Goal: Complete application form: Complete application form

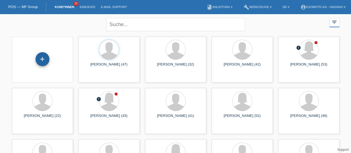
click at [43, 61] on div "+" at bounding box center [43, 59] width 14 height 14
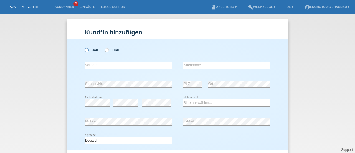
click at [84, 47] on icon at bounding box center [84, 47] width 0 height 0
click at [85, 50] on input "Herr" at bounding box center [87, 50] width 4 height 4
radio input "true"
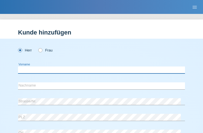
click at [50, 72] on input "text" at bounding box center [101, 69] width 167 height 7
type input "Ali"
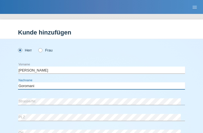
type input "Goromani"
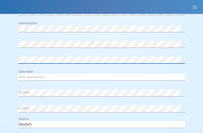
scroll to position [132, 0]
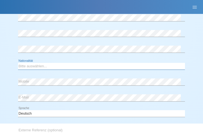
click at [50, 66] on select "Bitte auswählen... Schweiz Deutschland Liechtenstein Österreich ------------ Af…" at bounding box center [101, 66] width 167 height 7
select select "MK"
click at [18, 63] on select "Bitte auswählen... Schweiz Deutschland Liechtenstein Österreich ------------ Af…" at bounding box center [101, 66] width 167 height 7
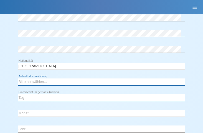
click at [36, 83] on select "Bitte auswählen... C B B - Flüchtlingsstatus Andere" at bounding box center [101, 81] width 167 height 7
select select "B"
click at [18, 78] on select "Bitte auswählen... C B B - Flüchtlingsstatus Andere" at bounding box center [101, 81] width 167 height 7
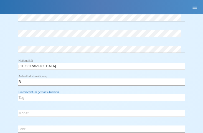
click at [83, 97] on select "Tag 01 02 03 04 05 06 07 08 09 10 11" at bounding box center [101, 97] width 167 height 7
select select "22"
click at [18, 94] on select "Tag 01 02 03 04 05 06 07 08 09 10 11" at bounding box center [101, 97] width 167 height 7
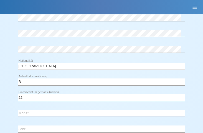
click at [42, 111] on select "Monat 01 02 03 04 05 06 07 08 09 10 11" at bounding box center [101, 113] width 167 height 7
select select "10"
click at [18, 110] on select "Monat 01 02 03 04 05 06 07 08 09 10 11" at bounding box center [101, 113] width 167 height 7
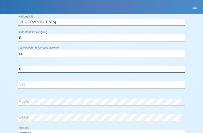
scroll to position [176, 0]
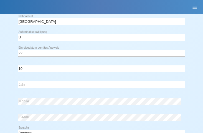
click at [38, 83] on select "Jahr 2025 2024 2023 2022 2021 2020 2019 2018 2017 2016 2015 2014 2013 2012 2011…" at bounding box center [101, 84] width 167 height 7
select select "2018"
click at [18, 81] on select "Jahr 2025 2024 2023 2022 2021 2020 2019 2018 2017 2016 2015 2014 2013 2012 2011…" at bounding box center [101, 84] width 167 height 7
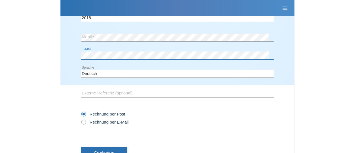
scroll to position [265, 0]
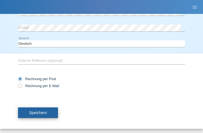
click at [41, 111] on span "Speichern" at bounding box center [38, 112] width 18 height 4
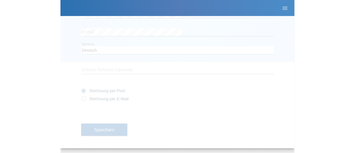
scroll to position [79, 0]
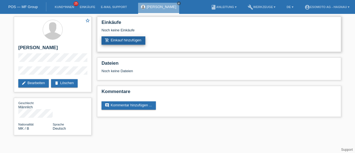
click at [120, 39] on link "add_shopping_cart Einkauf hinzufügen" at bounding box center [124, 40] width 44 height 8
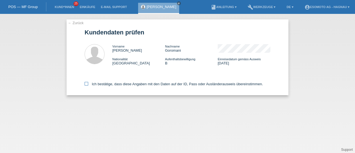
click at [87, 84] on icon at bounding box center [87, 84] width 4 height 4
click at [87, 84] on input "Ich bestätige, dass diese Angaben mit den Daten auf der ID, Pass oder Ausländer…" at bounding box center [87, 84] width 4 height 4
checkbox input "true"
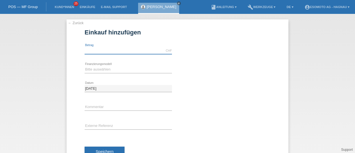
click at [111, 50] on input "text" at bounding box center [128, 50] width 87 height 7
type input "7600.00"
click at [123, 73] on icon at bounding box center [128, 73] width 87 height 0
click at [107, 68] on select "Bitte auswählen Fixe Raten Kauf auf Rechnung mit Teilzahlungsoption" at bounding box center [128, 69] width 87 height 7
select select "69"
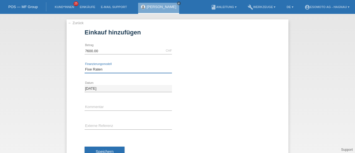
click at [85, 66] on select "Bitte auswählen Fixe Raten Kauf auf Rechnung mit Teilzahlungsoption" at bounding box center [128, 69] width 87 height 7
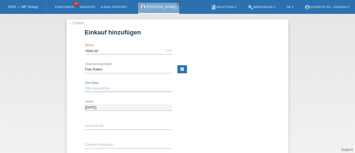
click at [98, 89] on select "Bitte auswählen 12 Raten 24 Raten 36 Raten 48 Raten" at bounding box center [128, 88] width 87 height 7
select select "140"
click at [85, 85] on select "Bitte auswählen 12 Raten 24 Raten 36 Raten 48 Raten" at bounding box center [128, 88] width 87 height 7
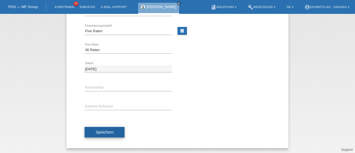
click at [99, 131] on span "Speichern" at bounding box center [105, 132] width 18 height 4
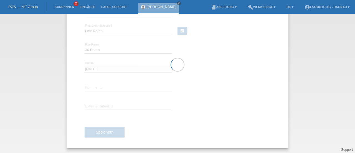
scroll to position [0, 0]
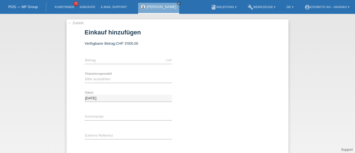
click at [75, 22] on link "← Zurück" at bounding box center [76, 23] width 16 height 4
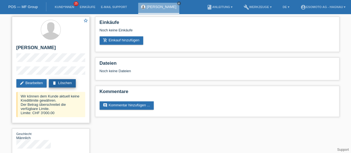
click at [64, 82] on link "delete Löschen" at bounding box center [62, 83] width 27 height 8
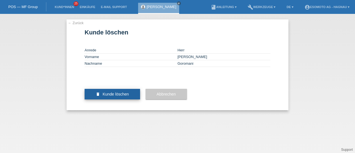
click at [109, 96] on span "Kunde löschen" at bounding box center [116, 94] width 26 height 4
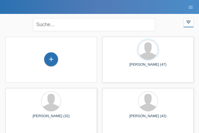
click at [50, 60] on div "+" at bounding box center [51, 59] width 14 height 14
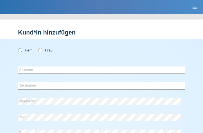
click at [17, 47] on icon at bounding box center [17, 47] width 0 height 0
click at [19, 50] on input "Herr" at bounding box center [20, 50] width 4 height 4
radio input "true"
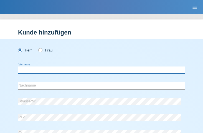
click at [30, 71] on input "text" at bounding box center [101, 69] width 167 height 7
type input "D"
type input "Severin"
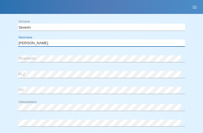
scroll to position [43, 0]
type input "[PERSON_NAME]"
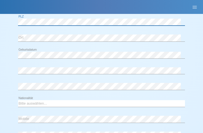
scroll to position [95, 0]
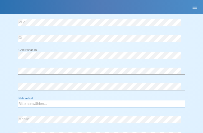
click at [28, 103] on select "Bitte auswählen... Schweiz Deutschland Liechtenstein Österreich ------------ Af…" at bounding box center [101, 103] width 167 height 7
select select "CH"
click at [18, 100] on select "Bitte auswählen... Schweiz Deutschland Liechtenstein Österreich ------------ Af…" at bounding box center [101, 103] width 167 height 7
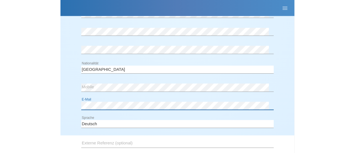
scroll to position [202, 0]
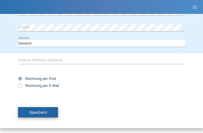
click at [36, 111] on span "Speichern" at bounding box center [38, 112] width 18 height 4
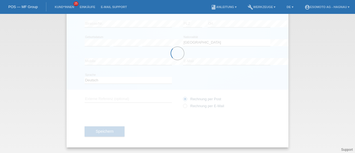
scroll to position [60, 0]
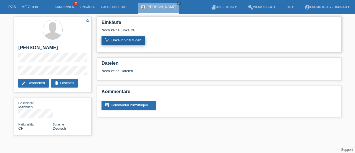
click at [130, 40] on link "add_shopping_cart Einkauf hinzufügen" at bounding box center [124, 40] width 44 height 8
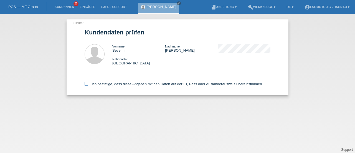
click at [85, 85] on icon at bounding box center [87, 84] width 4 height 4
click at [85, 85] on input "Ich bestätige, dass diese Angaben mit den Daten auf der ID, Pass oder Ausländer…" at bounding box center [87, 84] width 4 height 4
checkbox input "true"
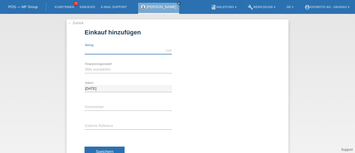
click at [102, 51] on input "text" at bounding box center [128, 50] width 87 height 7
type input "7600.00"
click at [116, 72] on div "Bitte auswählen Fixe Raten Kauf auf Rechnung mit Teilzahlungsoption error Finan…" at bounding box center [128, 69] width 87 height 7
select select "69"
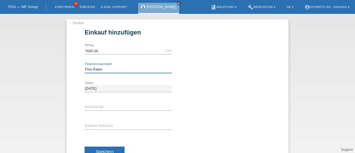
click at [85, 66] on select "Bitte auswählen Fixe Raten Kauf auf Rechnung mit Teilzahlungsoption" at bounding box center [128, 69] width 87 height 7
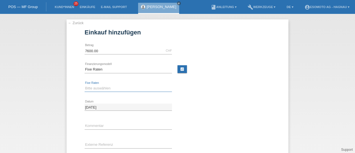
click at [93, 88] on select "Bitte auswählen 12 Raten 24 Raten 36 Raten 48 Raten" at bounding box center [128, 88] width 87 height 7
select select "140"
click at [85, 85] on select "Bitte auswählen 12 Raten 24 Raten 36 Raten 48 Raten" at bounding box center [128, 88] width 87 height 7
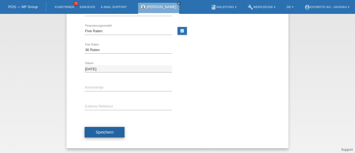
click at [97, 133] on span "Speichern" at bounding box center [105, 132] width 18 height 4
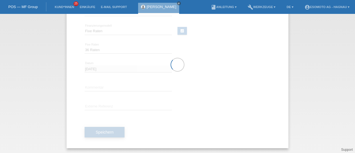
scroll to position [0, 0]
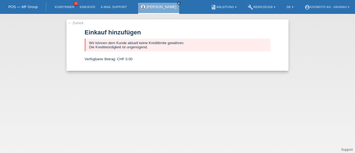
click at [72, 23] on link "← Zurück" at bounding box center [76, 23] width 16 height 4
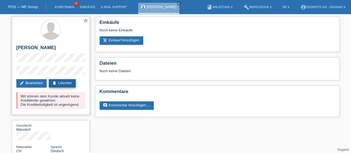
click at [65, 84] on link "delete Löschen" at bounding box center [62, 83] width 27 height 8
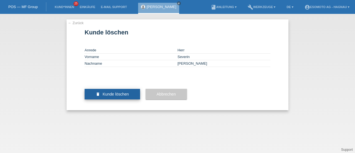
click at [130, 99] on button "delete Kunde löschen" at bounding box center [112, 94] width 55 height 11
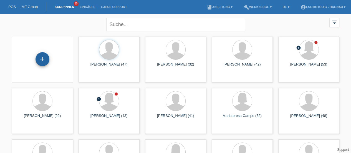
click at [42, 60] on div "+" at bounding box center [43, 59] width 14 height 14
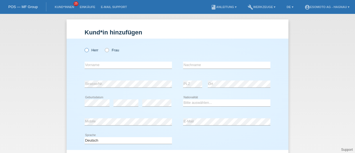
click at [84, 47] on icon at bounding box center [84, 47] width 0 height 0
click at [85, 50] on input "Herr" at bounding box center [87, 50] width 4 height 4
radio input "true"
click at [92, 66] on input "text" at bounding box center [128, 65] width 87 height 7
type input "[PERSON_NAME]"
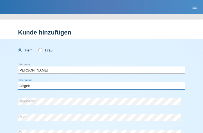
type input "Gölgeli"
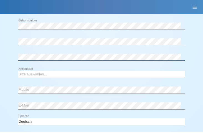
scroll to position [124, 0]
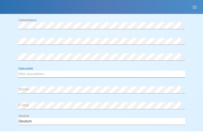
click at [46, 74] on select "Bitte auswählen... Schweiz Deutschland Liechtenstein Österreich ------------ Af…" at bounding box center [101, 73] width 167 height 7
select select "TR"
click at [18, 70] on select "Bitte auswählen... Schweiz Deutschland Liechtenstein Österreich ------------ Af…" at bounding box center [101, 73] width 167 height 7
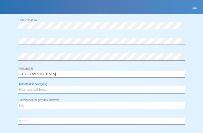
click at [36, 89] on select "Bitte auswählen... C B B - Flüchtlingsstatus Andere" at bounding box center [101, 89] width 167 height 7
select select "C"
click at [18, 86] on select "Bitte auswählen... C B B - Flüchtlingsstatus Andere" at bounding box center [101, 89] width 167 height 7
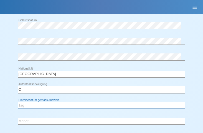
click at [43, 105] on select "Tag 01 02 03 04 05 06 07 08 09 10 11" at bounding box center [101, 105] width 167 height 7
select select "18"
click at [18, 102] on select "Tag 01 02 03 04 05 06 07 08 09 10 11" at bounding box center [101, 105] width 167 height 7
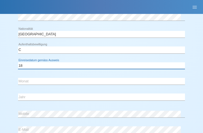
scroll to position [164, 0]
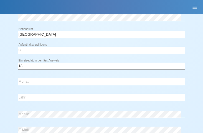
click at [32, 81] on select "Monat 01 02 03 04 05 06 07 08 09 10 11" at bounding box center [101, 81] width 167 height 7
select select "07"
click at [18, 78] on select "Monat 01 02 03 04 05 06 07 08 09 10 11" at bounding box center [101, 81] width 167 height 7
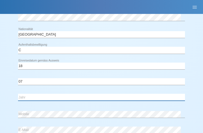
click at [29, 95] on select "Jahr 2025 2024 2023 2022 2021 2020 2019 2018 2017 2016 2015 2014 2013 2012 2011…" at bounding box center [101, 96] width 167 height 7
select select "1982"
click at [18, 93] on select "Jahr 2025 2024 2023 2022 2021 2020 2019 2018 2017 2016 2015 2014 2013 2012 2011…" at bounding box center [101, 96] width 167 height 7
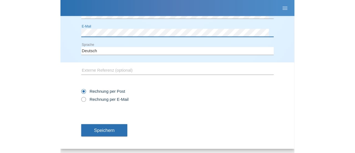
scroll to position [265, 0]
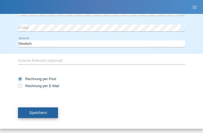
click at [45, 110] on span "Speichern" at bounding box center [38, 112] width 18 height 4
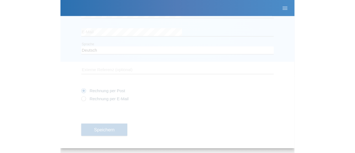
scroll to position [79, 0]
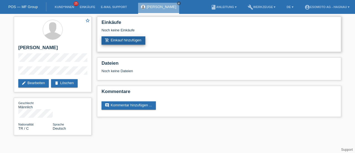
click at [129, 41] on link "add_shopping_cart Einkauf hinzufügen" at bounding box center [124, 40] width 44 height 8
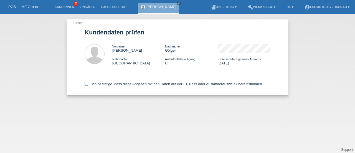
click at [87, 84] on icon at bounding box center [87, 84] width 4 height 4
click at [87, 84] on input "Ich bestätige, dass diese Angaben mit den Daten auf der ID, Pass oder Ausländer…" at bounding box center [87, 84] width 4 height 4
checkbox input "true"
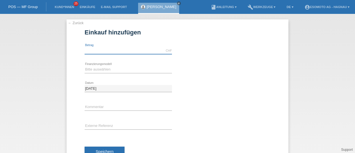
click at [118, 50] on input "text" at bounding box center [128, 50] width 87 height 7
type input "7600.00"
click at [98, 69] on select "Bitte auswählen Fixe Raten Kauf auf Rechnung mit Teilzahlungsoption" at bounding box center [128, 69] width 87 height 7
select select "69"
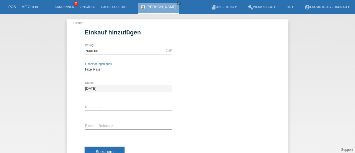
click at [85, 66] on select "Bitte auswählen Fixe Raten Kauf auf Rechnung mit Teilzahlungsoption" at bounding box center [128, 69] width 87 height 7
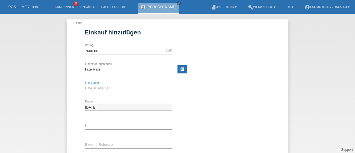
click at [98, 88] on select "Bitte auswählen 12 Raten 24 Raten 36 Raten 48 Raten" at bounding box center [128, 88] width 87 height 7
select select "140"
click at [85, 85] on select "Bitte auswählen 12 Raten 24 Raten 36 Raten 48 Raten" at bounding box center [128, 88] width 87 height 7
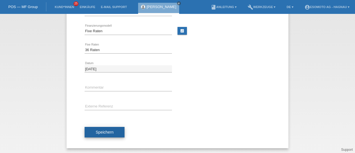
click at [105, 128] on button "Speichern" at bounding box center [105, 132] width 40 height 11
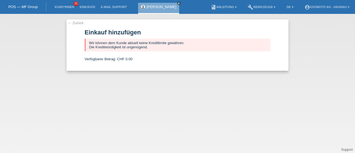
scroll to position [0, 0]
click at [178, 2] on icon "close" at bounding box center [179, 3] width 3 height 3
click at [76, 23] on link "← Zurück" at bounding box center [76, 23] width 16 height 4
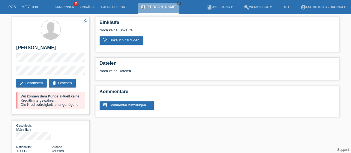
click at [16, 7] on link "POS — MF Group" at bounding box center [22, 7] width 29 height 4
